Goal: Find specific page/section: Find specific page/section

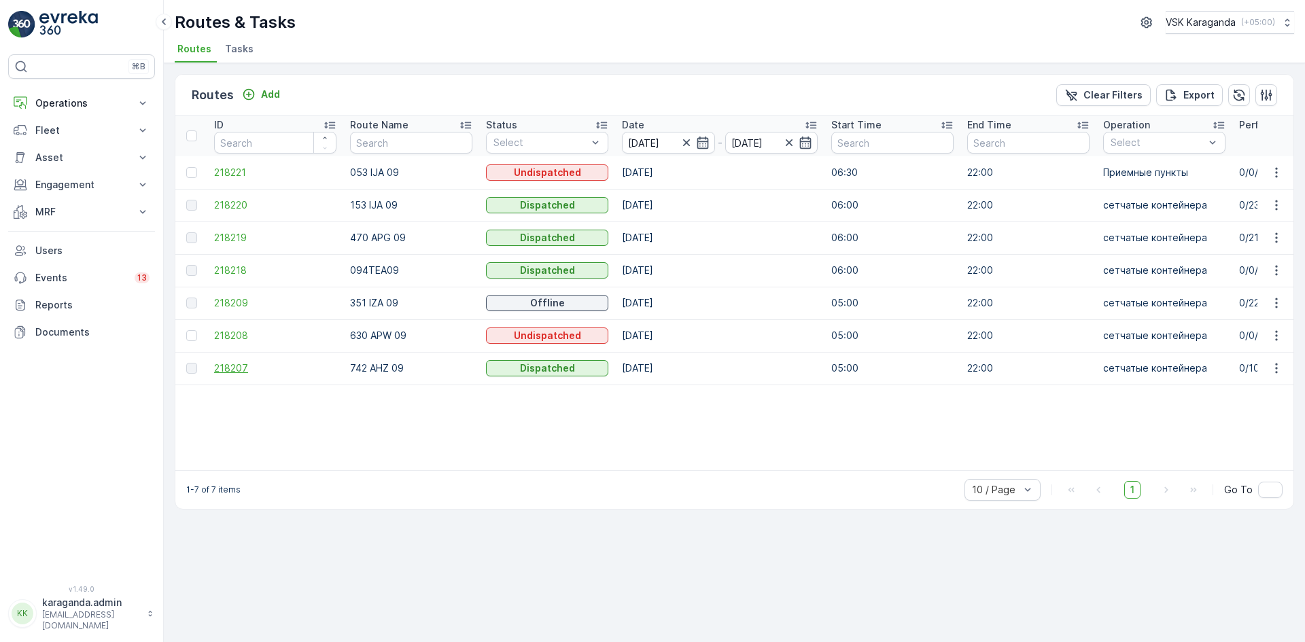
click at [232, 368] on span "218207" at bounding box center [275, 369] width 122 height 14
click at [239, 293] on td "218209" at bounding box center [275, 303] width 136 height 33
click at [237, 302] on span "218209" at bounding box center [275, 303] width 122 height 14
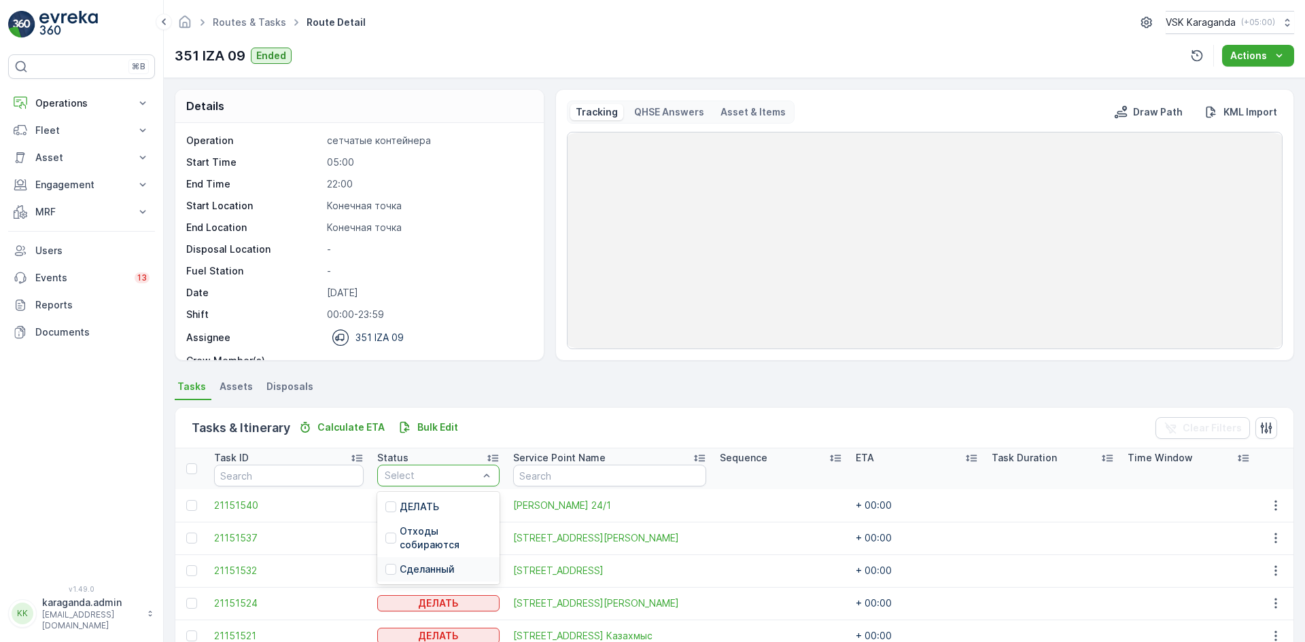
click at [398, 561] on div "Сделанный" at bounding box center [438, 569] width 122 height 24
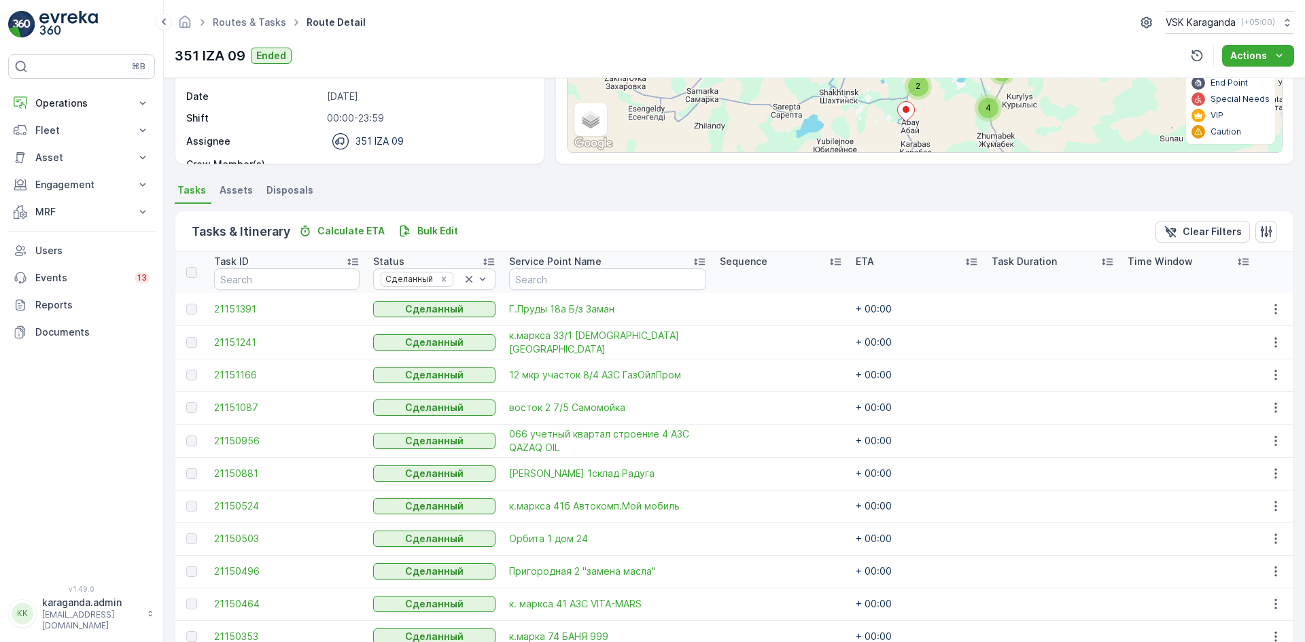
scroll to position [204, 0]
